Goal: Information Seeking & Learning: Understand process/instructions

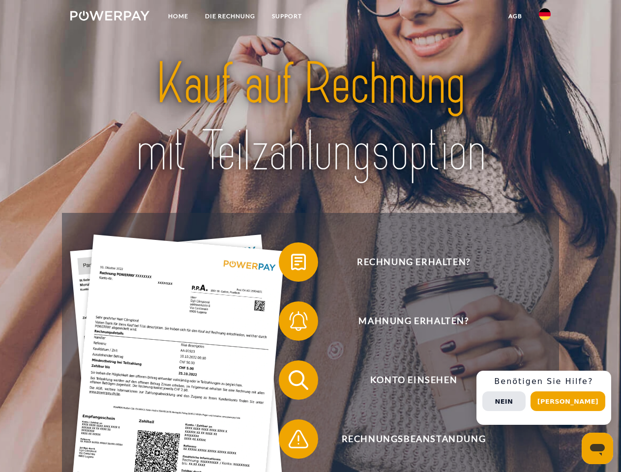
click at [110, 17] on img at bounding box center [109, 16] width 79 height 10
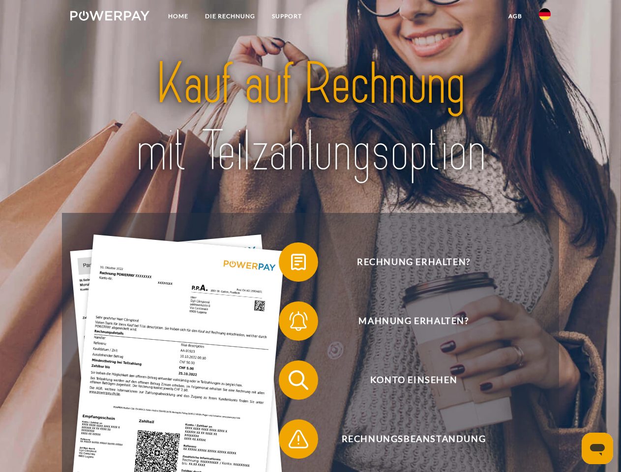
click at [544, 17] on img at bounding box center [544, 14] width 12 height 12
click at [514, 16] on link "agb" at bounding box center [515, 16] width 30 height 18
click at [291, 264] on span at bounding box center [283, 261] width 49 height 49
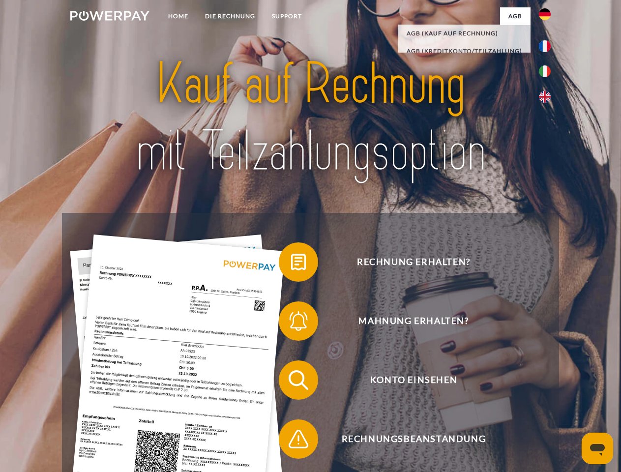
click at [291, 323] on span at bounding box center [283, 320] width 49 height 49
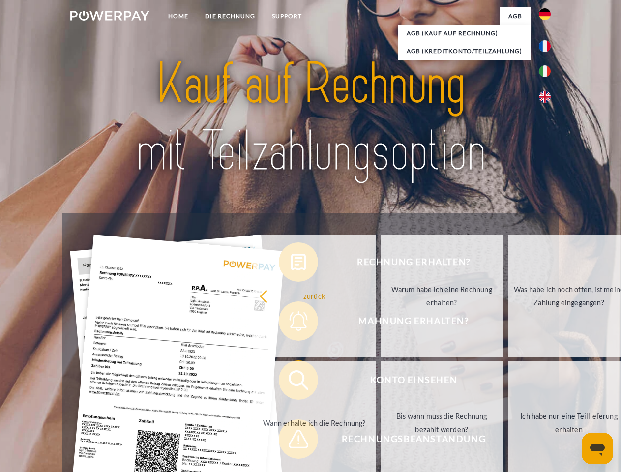
click at [380, 382] on link "Bis wann muss die Rechnung bezahlt werden?" at bounding box center [441, 422] width 122 height 123
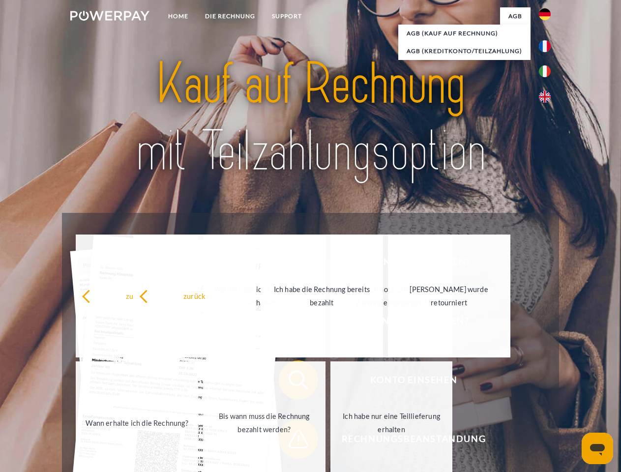
click at [291, 441] on span at bounding box center [283, 438] width 49 height 49
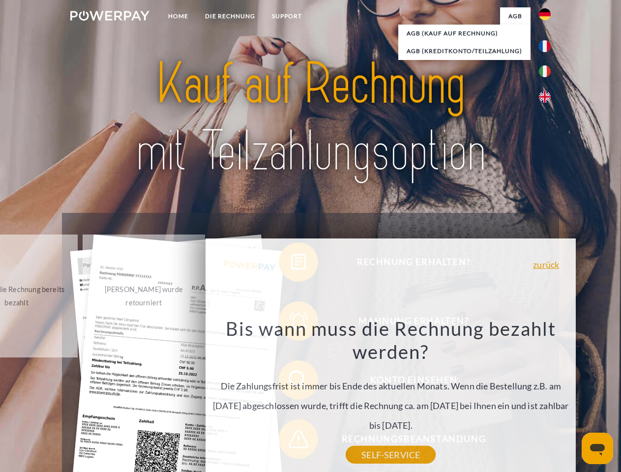
click at [547, 397] on div "Rechnung erhalten? Mahnung erhalten? Konto einsehen" at bounding box center [310, 409] width 496 height 393
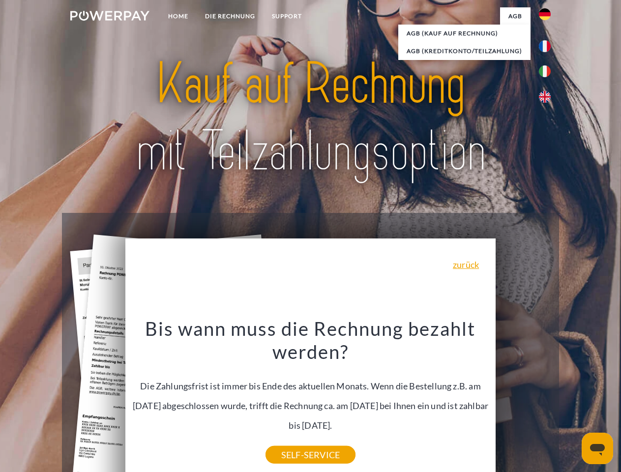
click at [523, 399] on span "Konto einsehen" at bounding box center [413, 379] width 241 height 39
click at [571, 401] on header "Home DIE RECHNUNG SUPPORT" at bounding box center [310, 339] width 621 height 678
